Goal: Task Accomplishment & Management: Use online tool/utility

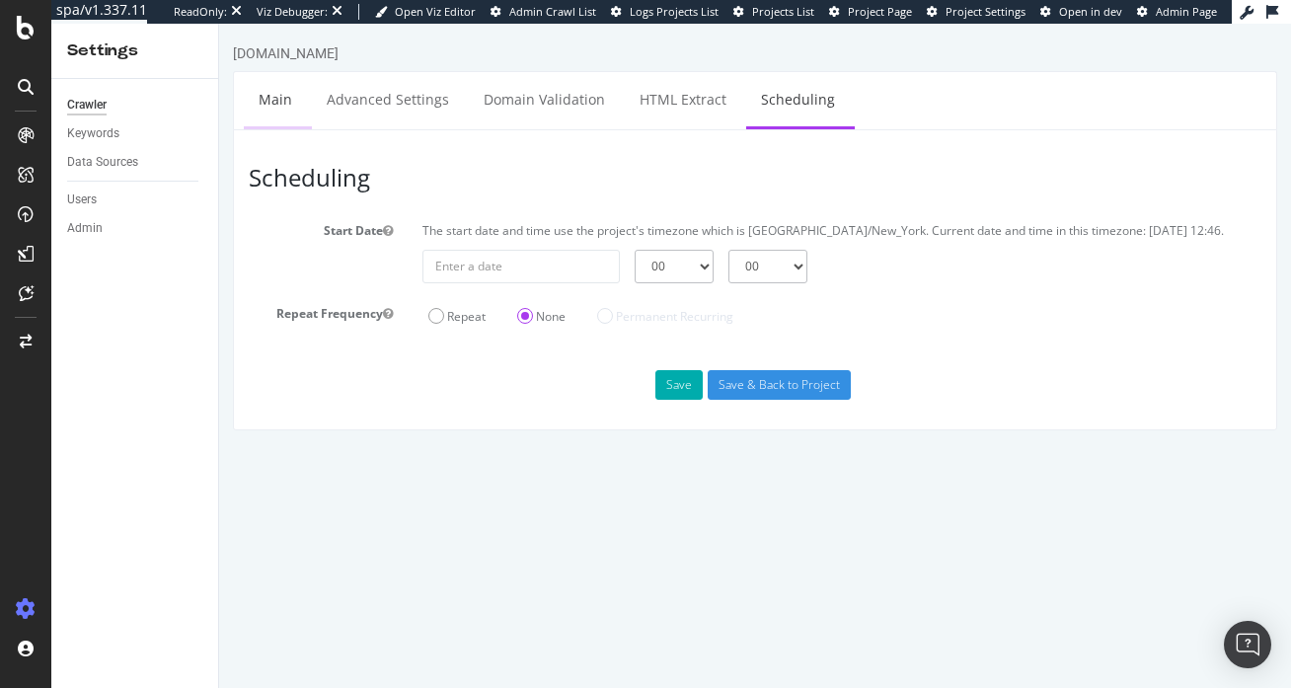
click at [254, 90] on link "Main" at bounding box center [275, 99] width 63 height 54
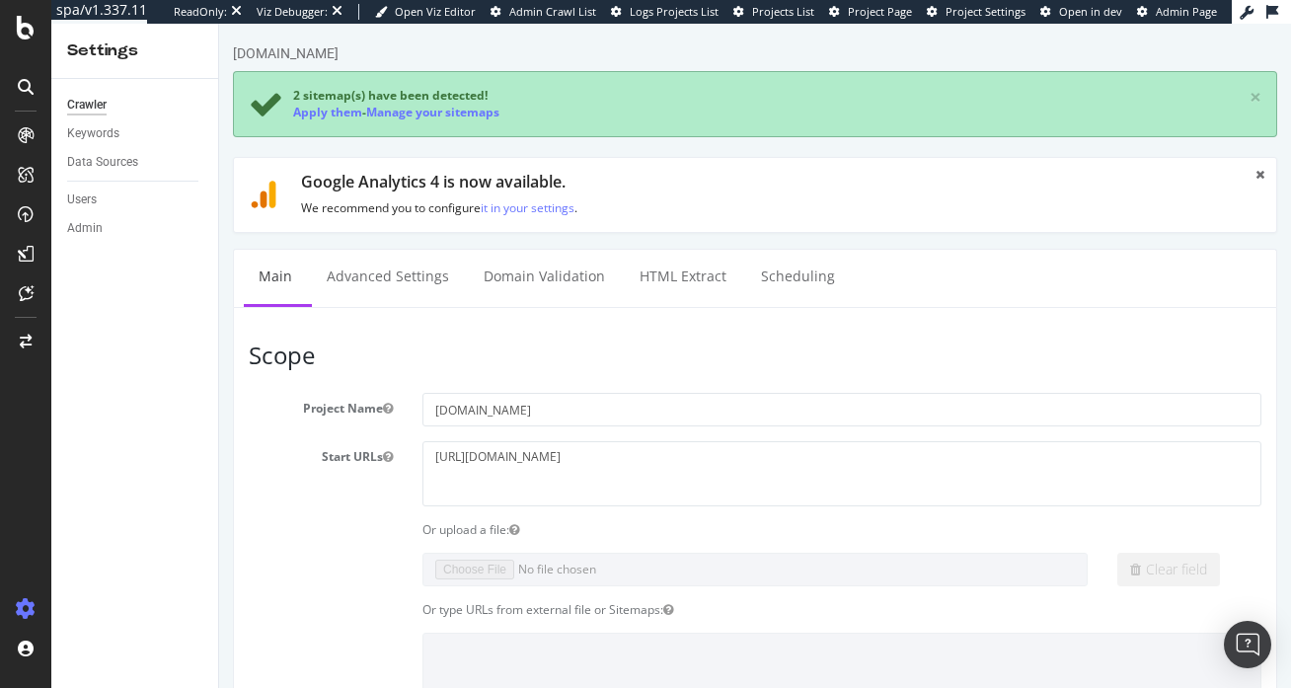
click at [81, 564] on div "Crawler Keywords Data Sources Users Admin" at bounding box center [134, 383] width 167 height 609
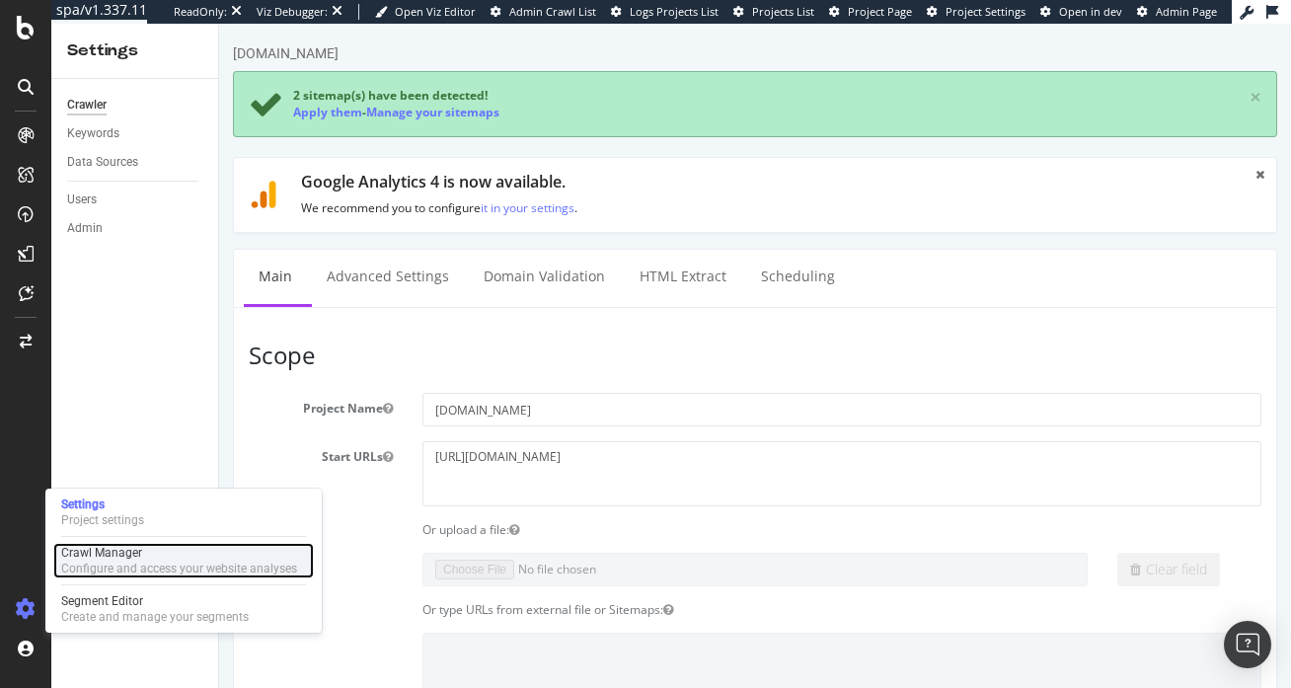
click at [101, 571] on div "Configure and access your website analyses" at bounding box center [179, 569] width 236 height 16
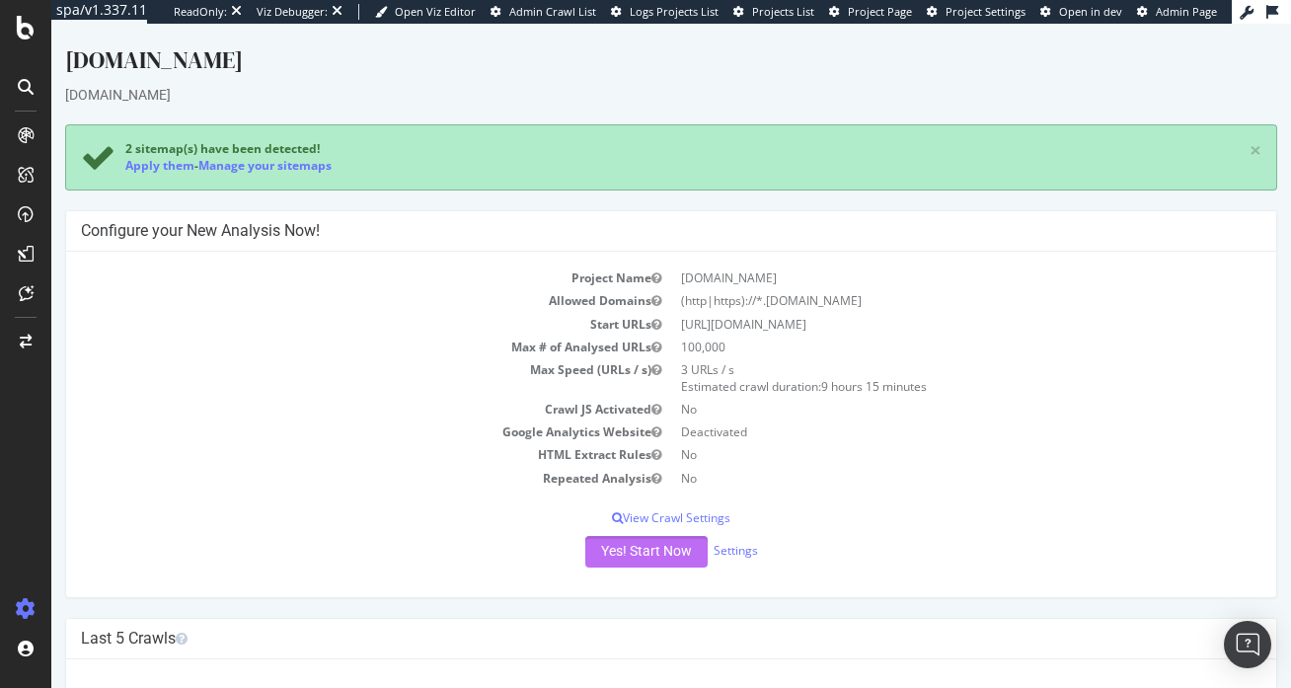
click at [609, 543] on button "Yes! Start Now" at bounding box center [646, 552] width 122 height 32
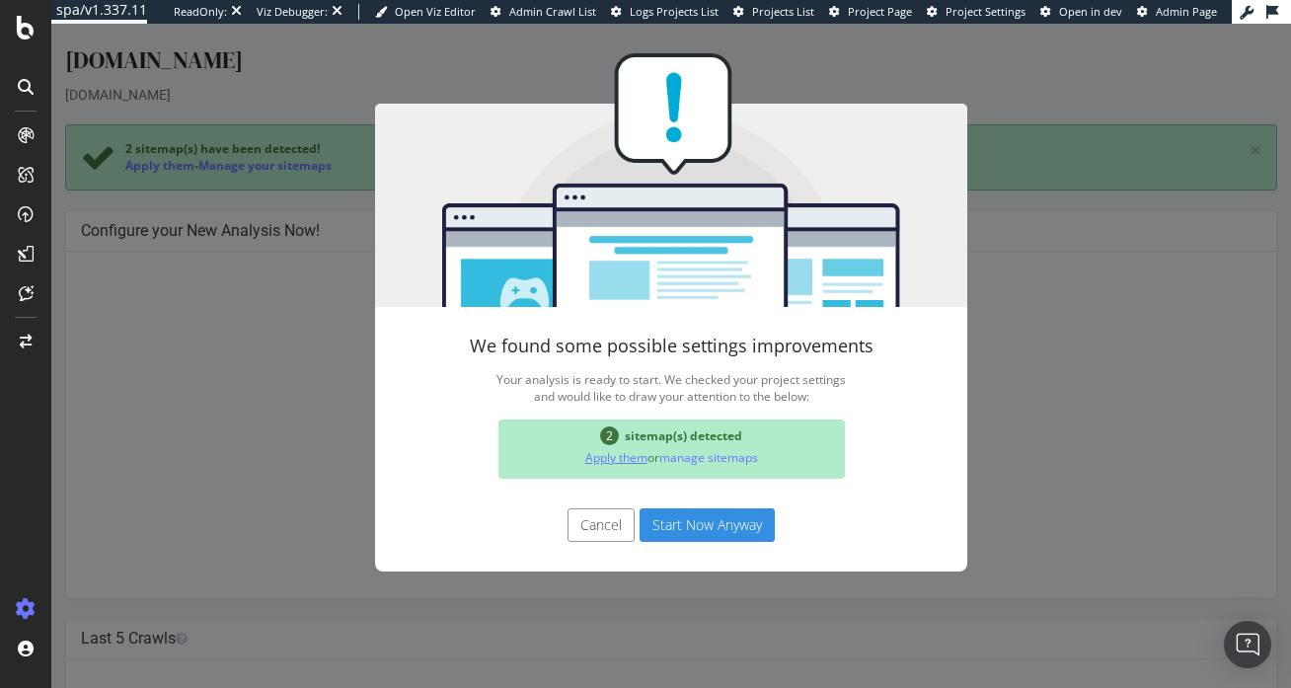
drag, startPoint x: 668, startPoint y: 536, endPoint x: 603, endPoint y: 454, distance: 104.7
click at [602, 454] on div "We found some possible settings improvements Your analysis is ready to start. W…" at bounding box center [671, 312] width 592 height 518
click at [603, 454] on link "Apply them" at bounding box center [616, 457] width 62 height 17
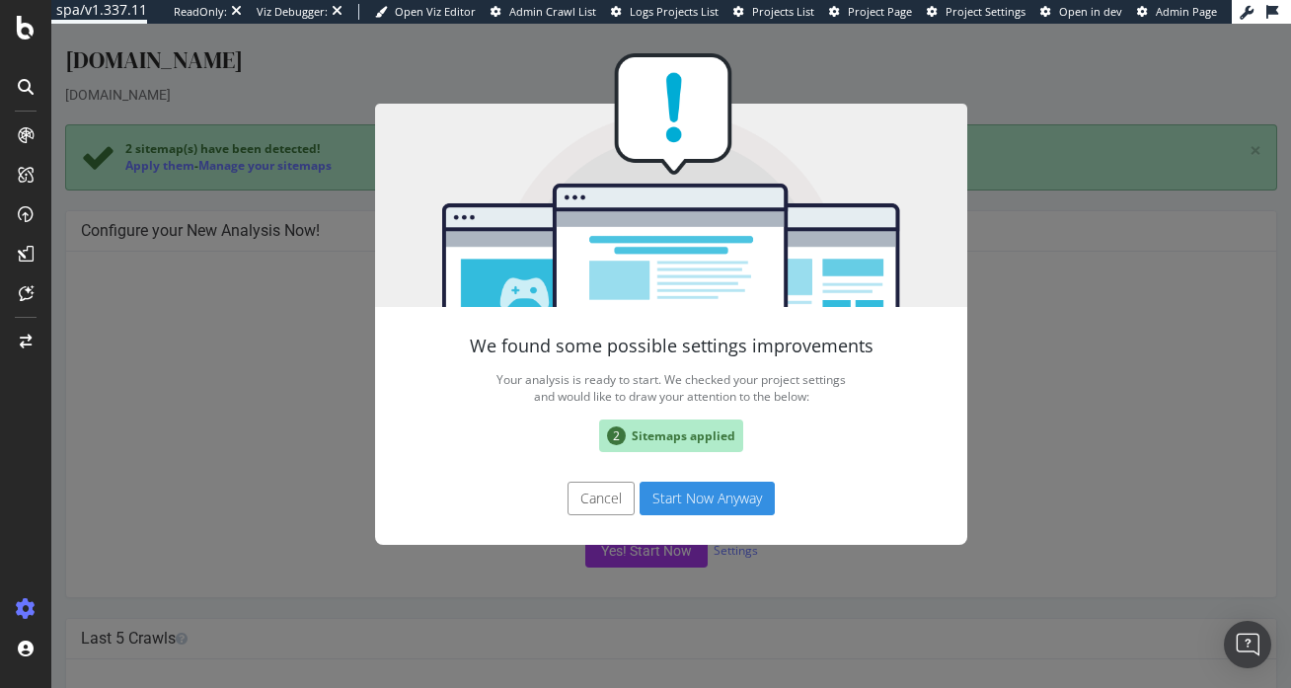
click at [674, 502] on button "Start Now Anyway" at bounding box center [707, 499] width 135 height 34
